Goal: Find specific page/section: Find specific page/section

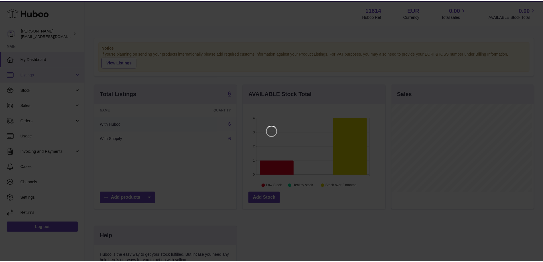
scroll to position [89, 144]
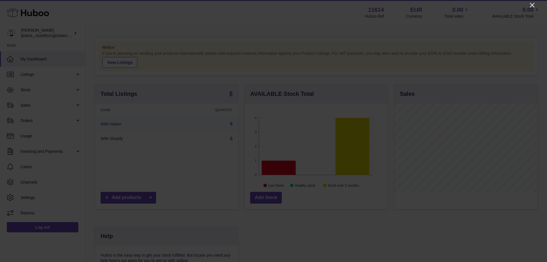
click at [533, 5] on icon "Close" at bounding box center [532, 5] width 5 height 5
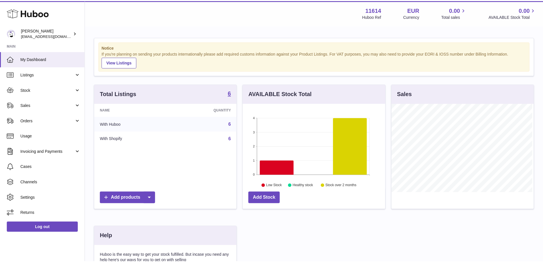
scroll to position [284932, 284879]
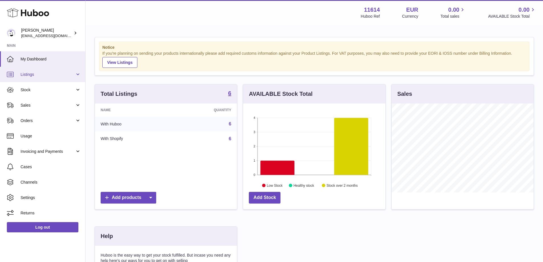
click at [53, 70] on link "Listings" at bounding box center [42, 74] width 85 height 15
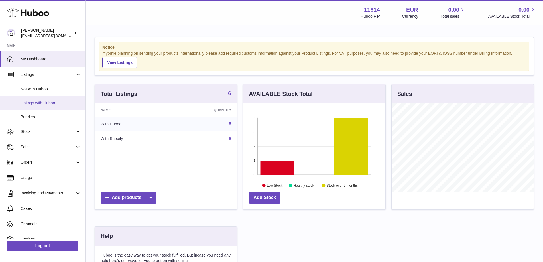
click at [61, 101] on span "Listings with Huboo" at bounding box center [51, 102] width 60 height 5
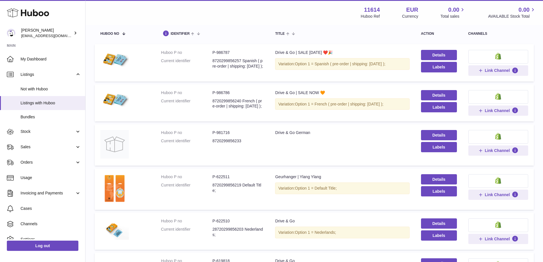
scroll to position [136, 0]
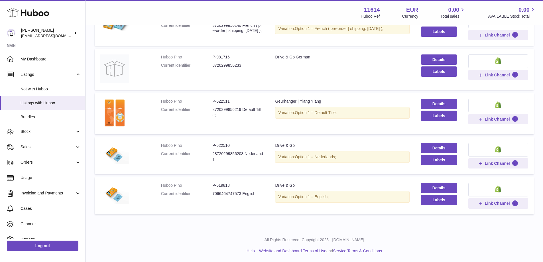
click at [245, 192] on dd "7066464747573 English;" at bounding box center [237, 193] width 51 height 5
drag, startPoint x: 230, startPoint y: 184, endPoint x: 211, endPoint y: 183, distance: 18.6
click at [212, 183] on dd "P-619818" at bounding box center [237, 185] width 51 height 5
drag, startPoint x: 211, startPoint y: 183, endPoint x: 218, endPoint y: 184, distance: 7.2
click at [218, 184] on dl "Huboo P no P-619818 Current identifier 7066464747573 English;" at bounding box center [212, 191] width 103 height 17
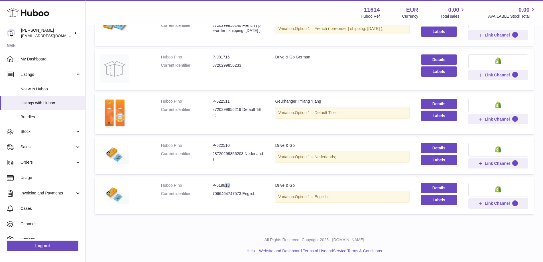
drag, startPoint x: 233, startPoint y: 185, endPoint x: 224, endPoint y: 183, distance: 9.6
click at [224, 183] on dd "P-619818" at bounding box center [237, 185] width 51 height 5
click at [228, 184] on dd "P-619818" at bounding box center [237, 185] width 51 height 5
drag, startPoint x: 221, startPoint y: 183, endPoint x: 216, endPoint y: 183, distance: 5.4
click at [216, 183] on dd "P-619818" at bounding box center [237, 185] width 51 height 5
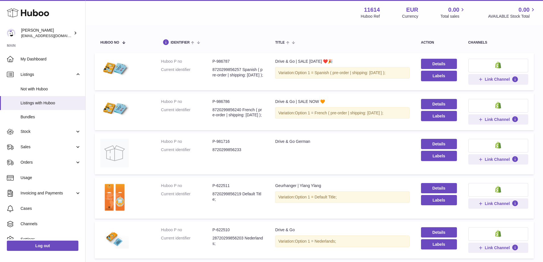
scroll to position [0, 0]
